Goal: Check status: Check status

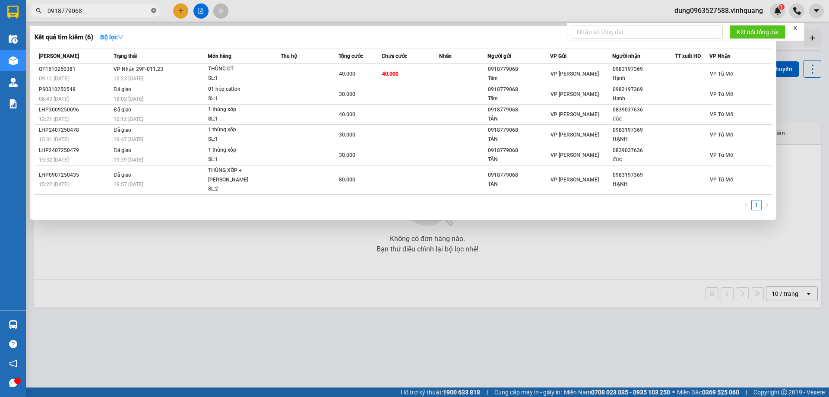
click at [153, 11] on icon "close-circle" at bounding box center [153, 10] width 5 height 5
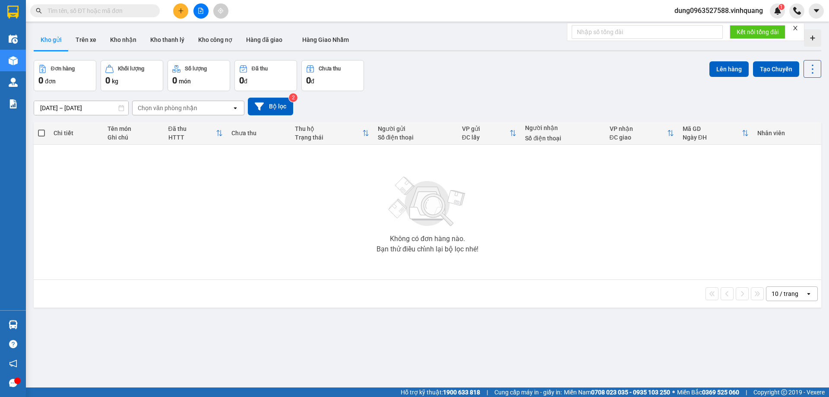
click at [118, 7] on input "text" at bounding box center [99, 11] width 102 height 10
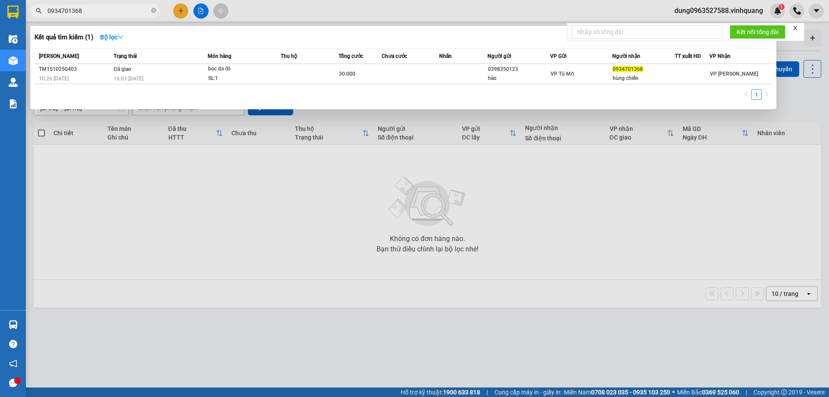
type input "0934701368"
click at [153, 12] on icon "close-circle" at bounding box center [153, 10] width 5 height 5
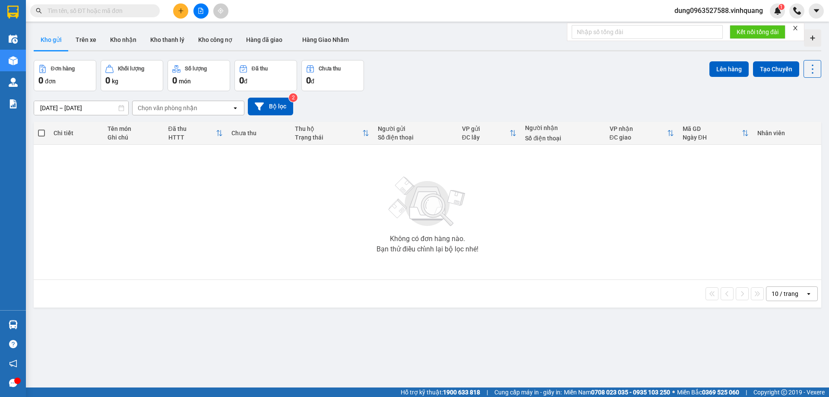
click at [139, 17] on span at bounding box center [95, 10] width 130 height 13
click at [135, 7] on input "text" at bounding box center [99, 11] width 102 height 10
paste input "0984110248"
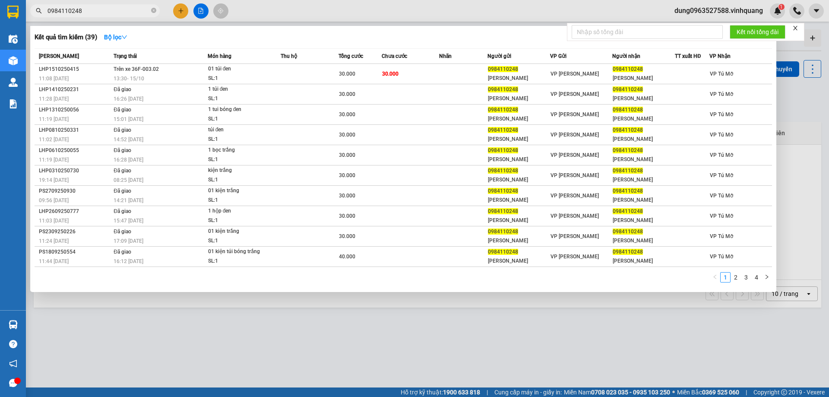
type input "0984110248"
click at [154, 9] on icon "close-circle" at bounding box center [153, 10] width 5 height 5
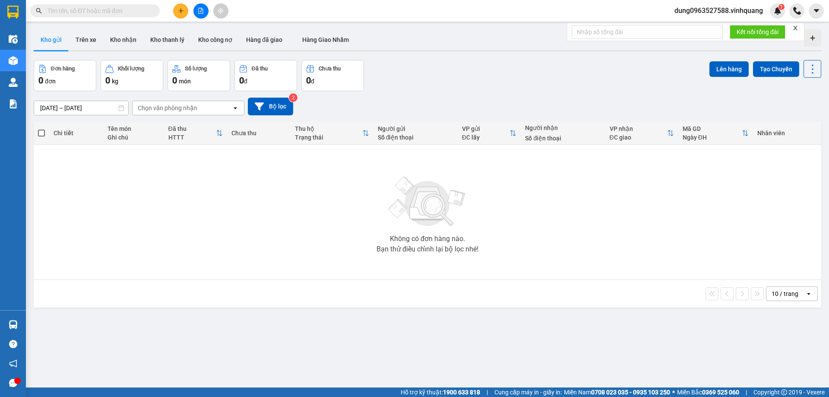
click at [138, 10] on input "text" at bounding box center [99, 11] width 102 height 10
paste input "0348793904"
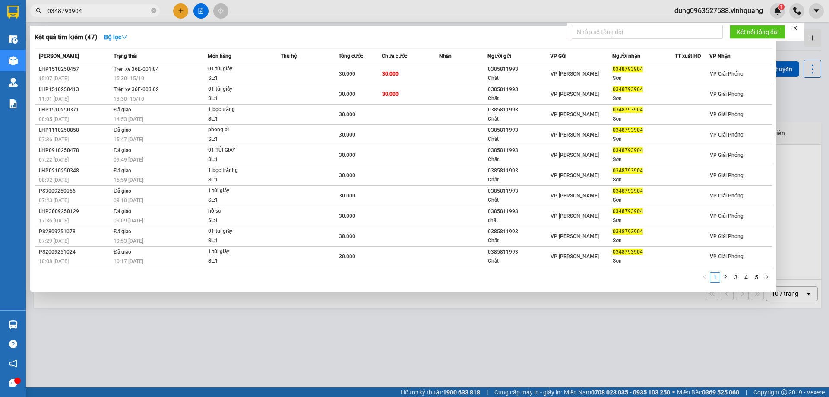
type input "0348793904"
click at [155, 11] on icon "close-circle" at bounding box center [153, 10] width 5 height 5
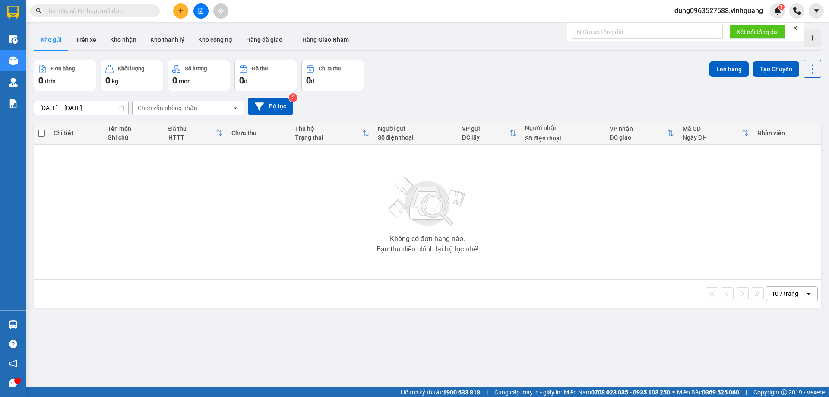
click at [139, 10] on input "text" at bounding box center [99, 11] width 102 height 10
paste input "0941368618"
type input "0941368618"
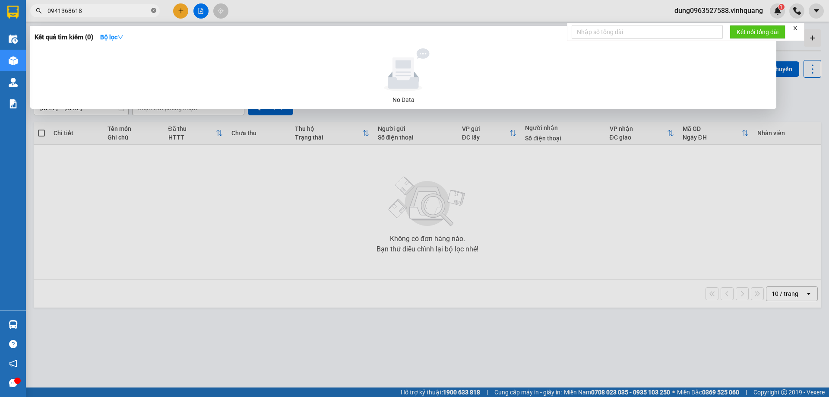
click at [155, 9] on icon "close-circle" at bounding box center [153, 10] width 5 height 5
